Goal: Task Accomplishment & Management: Manage account settings

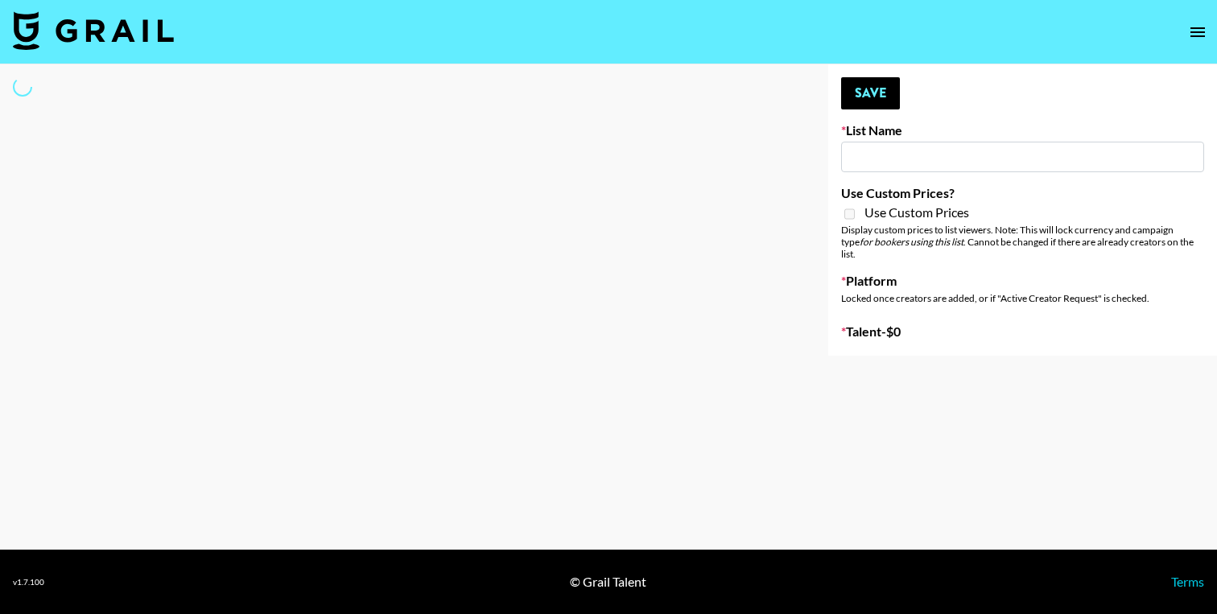
drag, startPoint x: 21, startPoint y: 88, endPoint x: 87, endPoint y: 41, distance: 80.9
click at [22, 88] on icon at bounding box center [22, 86] width 19 height 19
type input "Anker For Soundcore"
checkbox input "true"
select select "Brand"
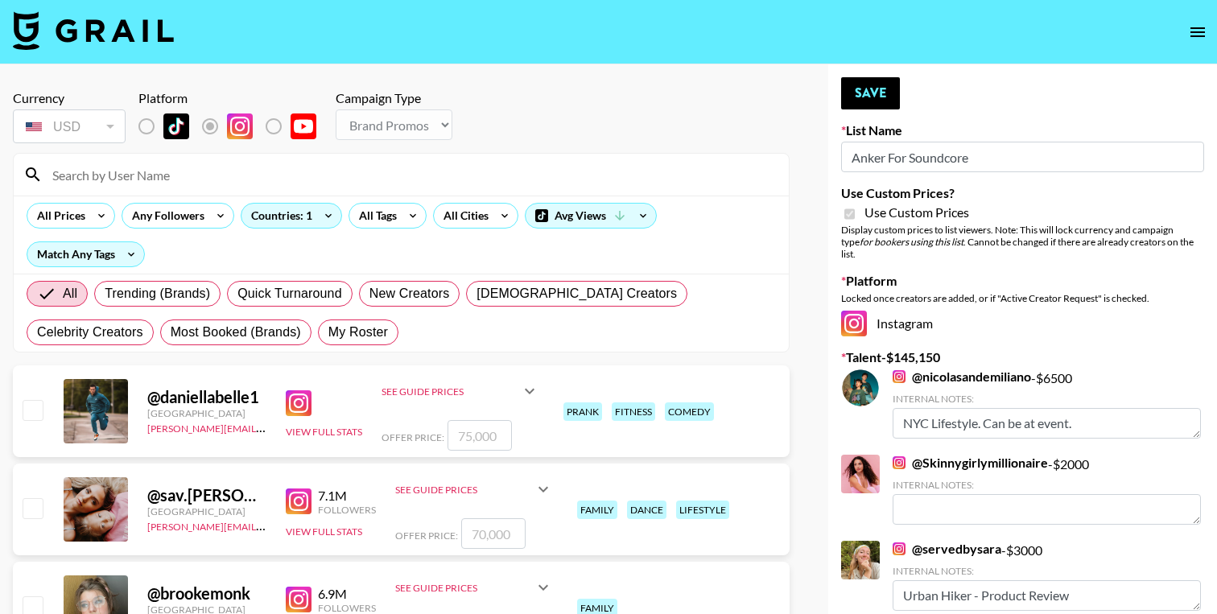
click at [195, 178] on input at bounding box center [411, 175] width 737 height 26
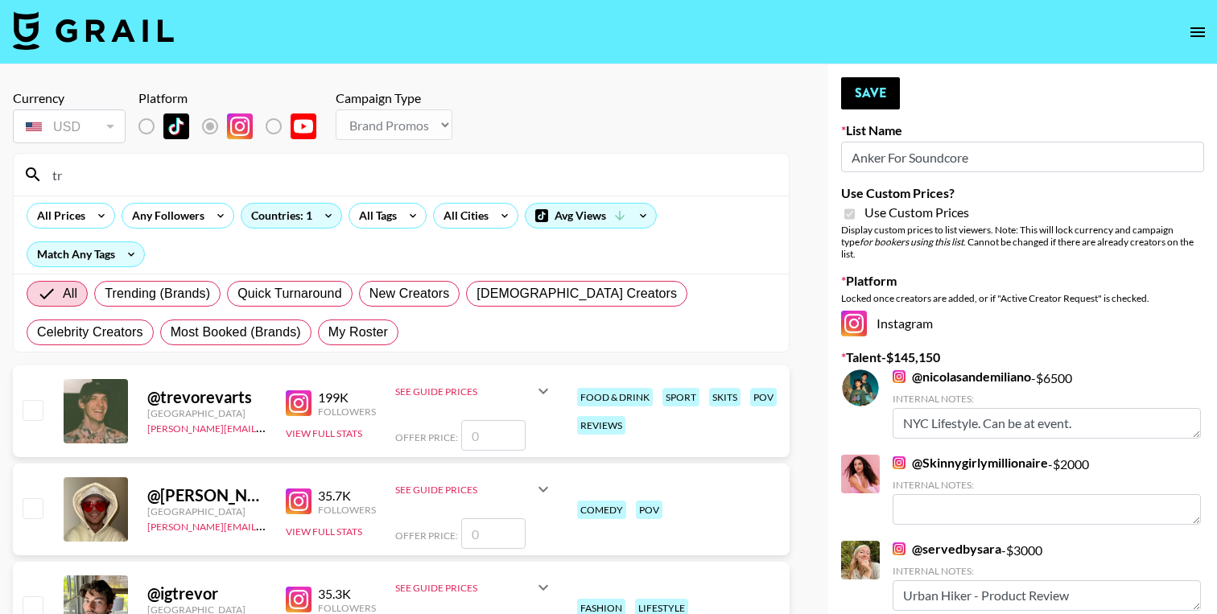
type input "t"
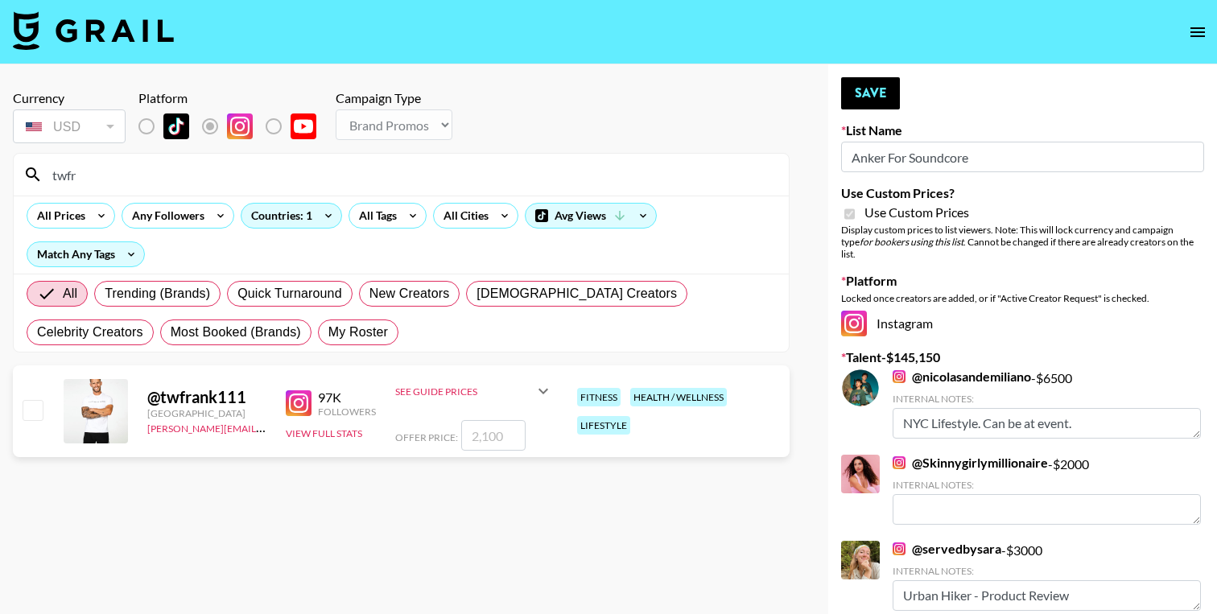
type input "twfr"
click at [503, 435] on input "number" at bounding box center [493, 435] width 64 height 31
type input "2"
checkbox input "true"
type input "2"
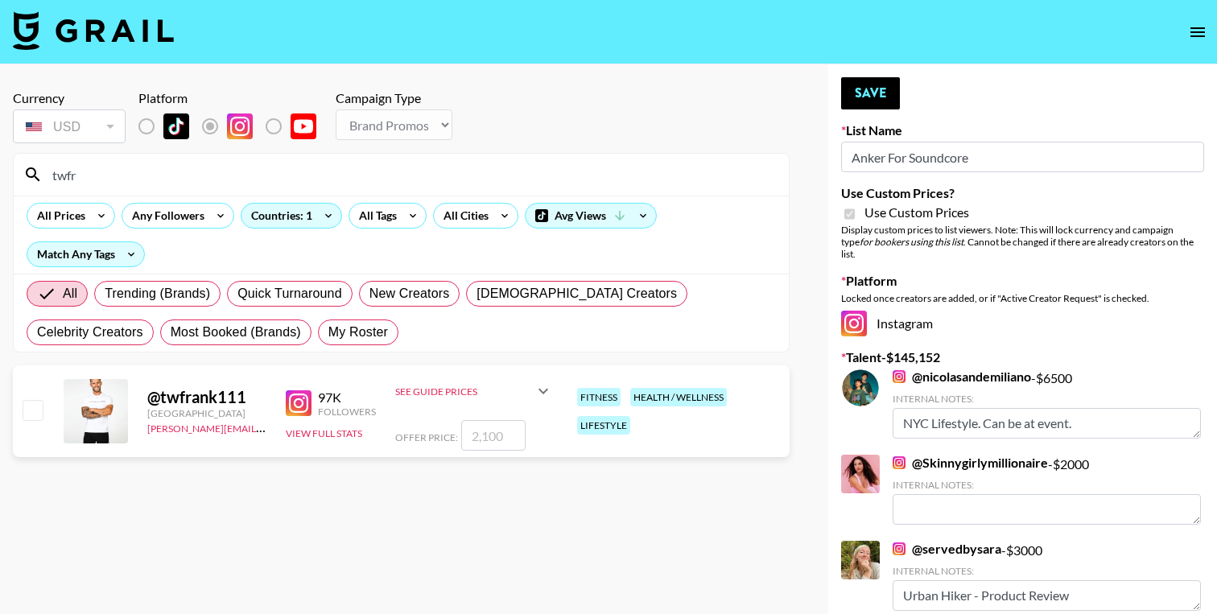
checkbox input "false"
type input "3"
checkbox input "true"
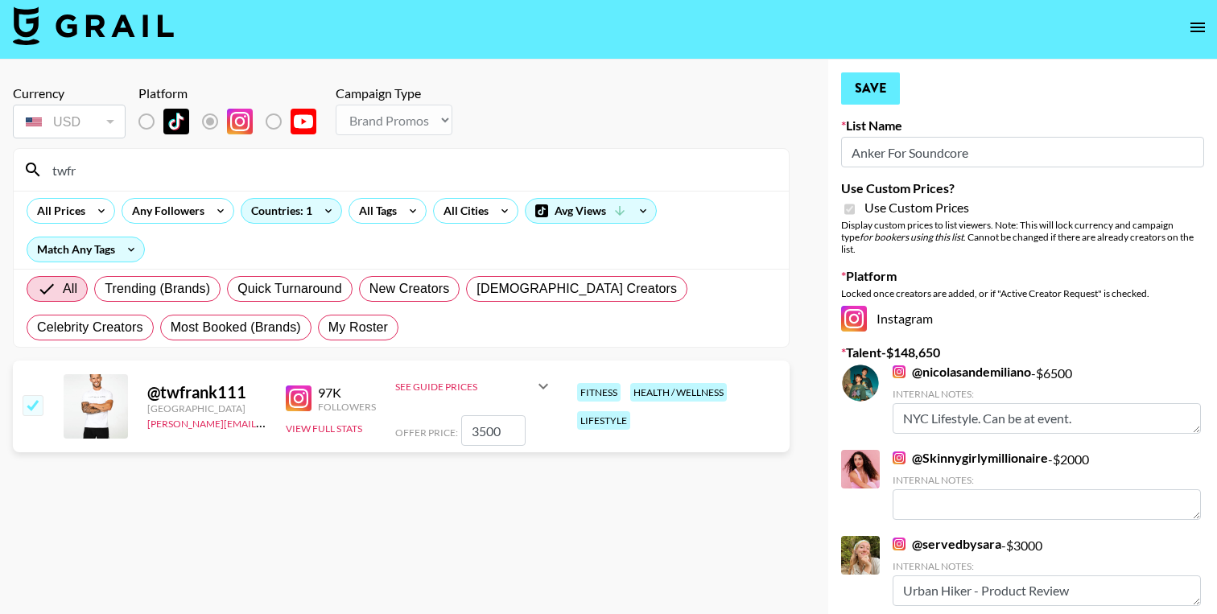
type input "3500"
click at [865, 83] on button "Save" at bounding box center [870, 88] width 59 height 32
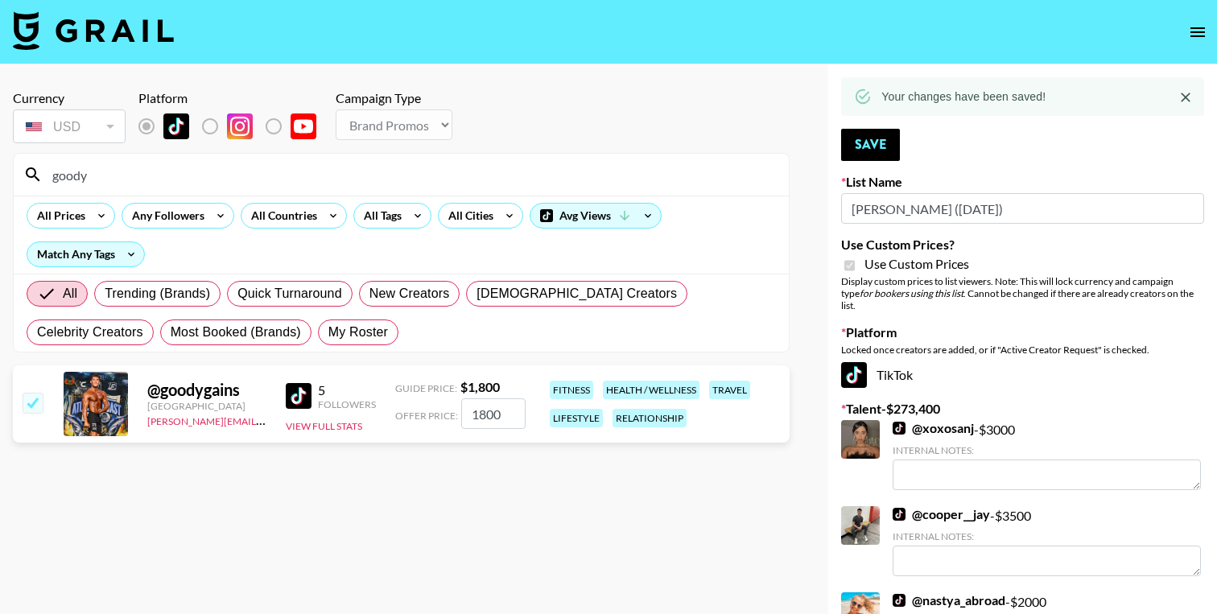
select select "Brand"
